Goal: Task Accomplishment & Management: Manage account settings

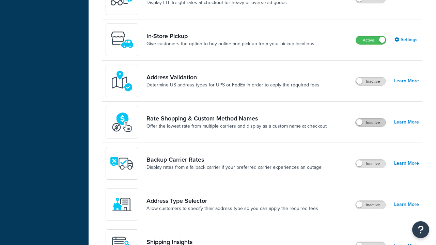
click at [371, 119] on label "Inactive" at bounding box center [371, 123] width 30 height 8
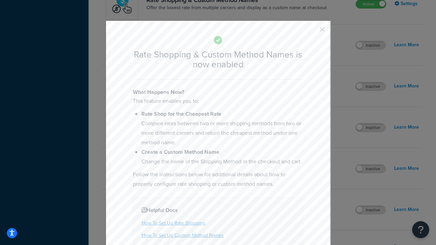
click at [312, 32] on button "button" at bounding box center [312, 32] width 2 height 2
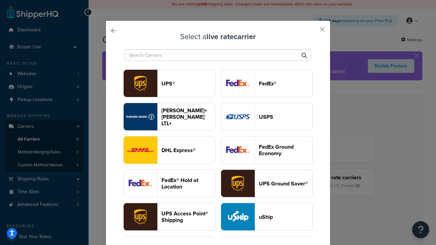
click at [267, 117] on header "USPS" at bounding box center [285, 117] width 53 height 6
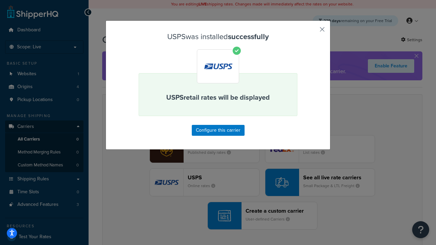
click at [312, 32] on button "button" at bounding box center [312, 32] width 2 height 2
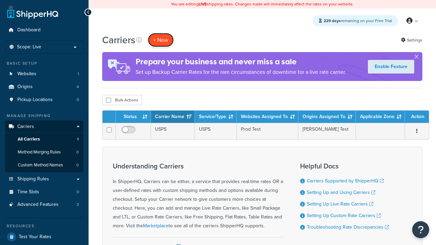
click at [161, 40] on button "+ New" at bounding box center [161, 40] width 26 height 14
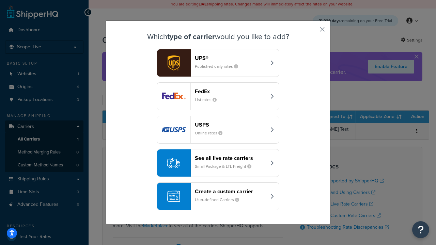
click at [218, 163] on div "See all live rate carriers Small Package & LTL Freight" at bounding box center [230, 163] width 71 height 16
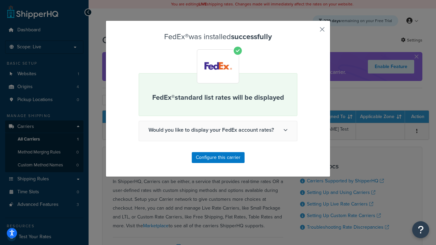
click at [312, 32] on button "button" at bounding box center [312, 32] width 2 height 2
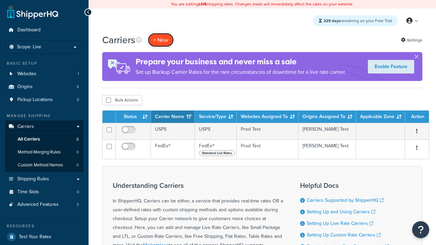
click at [161, 40] on button "+ New" at bounding box center [161, 40] width 26 height 14
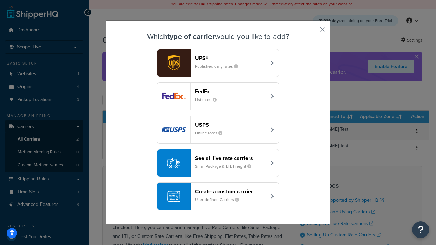
click at [218, 163] on div "See all live rate carriers Small Package & LTL Freight" at bounding box center [230, 163] width 71 height 16
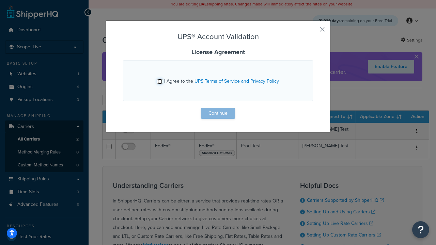
click at [160, 81] on input "I Agree to the UPS Terms of Service and Privacy Policy" at bounding box center [159, 81] width 5 height 5
checkbox input "true"
click at [218, 113] on button "Continue" at bounding box center [218, 113] width 34 height 11
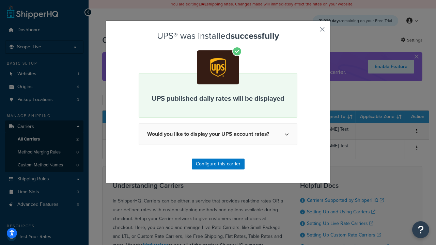
click at [312, 32] on button "button" at bounding box center [312, 32] width 2 height 2
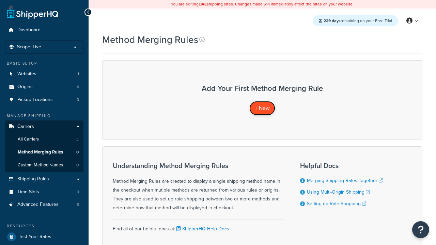
click at [262, 108] on span "+ New" at bounding box center [262, 108] width 15 height 8
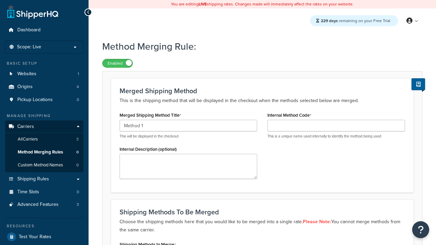
type input "Method 1"
type input "001"
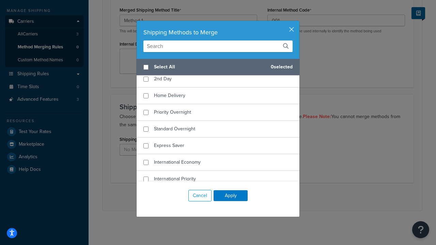
click at [162, 66] on span "Ground" at bounding box center [162, 62] width 16 height 7
checkbox input "true"
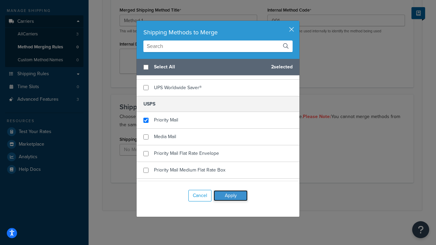
click at [231, 196] on button "Apply" at bounding box center [231, 195] width 34 height 11
click at [258, 197] on button "Save" at bounding box center [258, 196] width 18 height 11
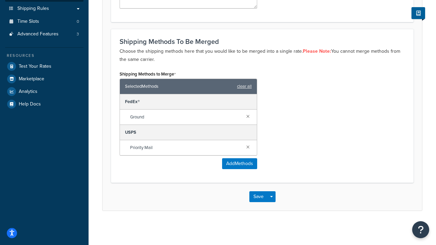
scroll to position [0, 0]
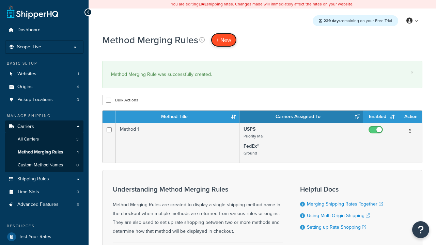
click at [224, 40] on span "+ New" at bounding box center [223, 40] width 15 height 8
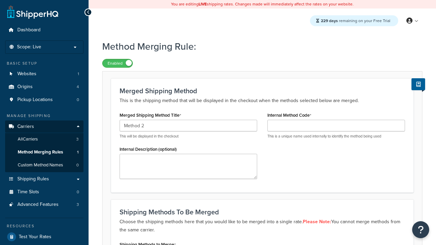
type input "Method 2"
type input "002"
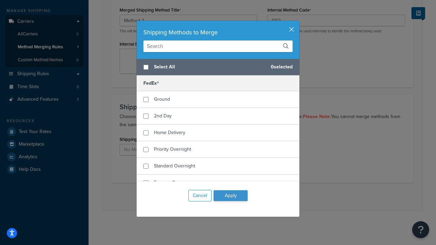
checkbox input "true"
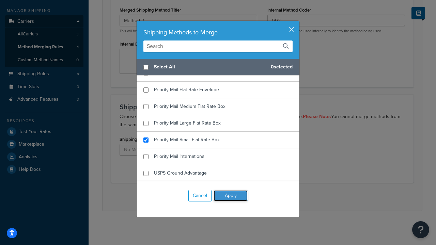
click at [231, 196] on button "Apply" at bounding box center [231, 195] width 34 height 11
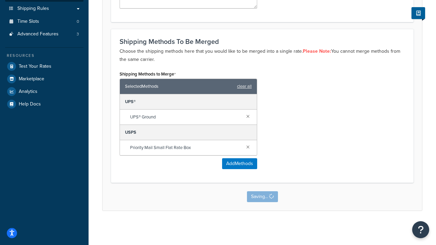
scroll to position [0, 0]
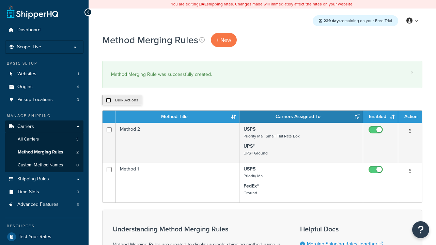
click at [108, 101] on input "checkbox" at bounding box center [108, 100] width 5 height 5
checkbox input "true"
click at [156, 101] on button "Duplicate" at bounding box center [156, 100] width 29 height 10
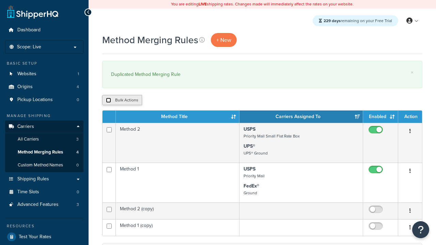
click at [108, 101] on input "checkbox" at bounding box center [108, 100] width 5 height 5
checkbox input "true"
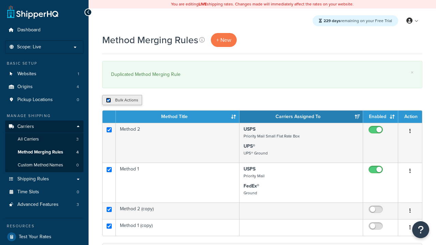
checkbox input "true"
click at [183, 101] on button "Delete" at bounding box center [182, 100] width 24 height 10
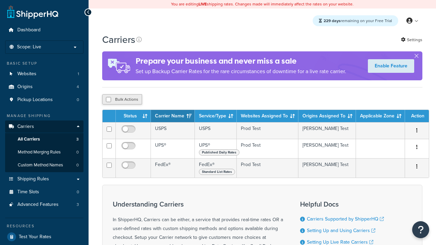
click at [108, 101] on input "checkbox" at bounding box center [108, 99] width 5 height 5
checkbox input "true"
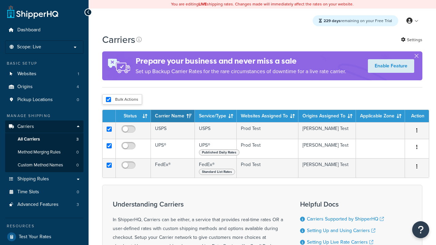
click at [0, 0] on button "Delete" at bounding box center [0, 0] width 0 height 0
